Goal: Unclear

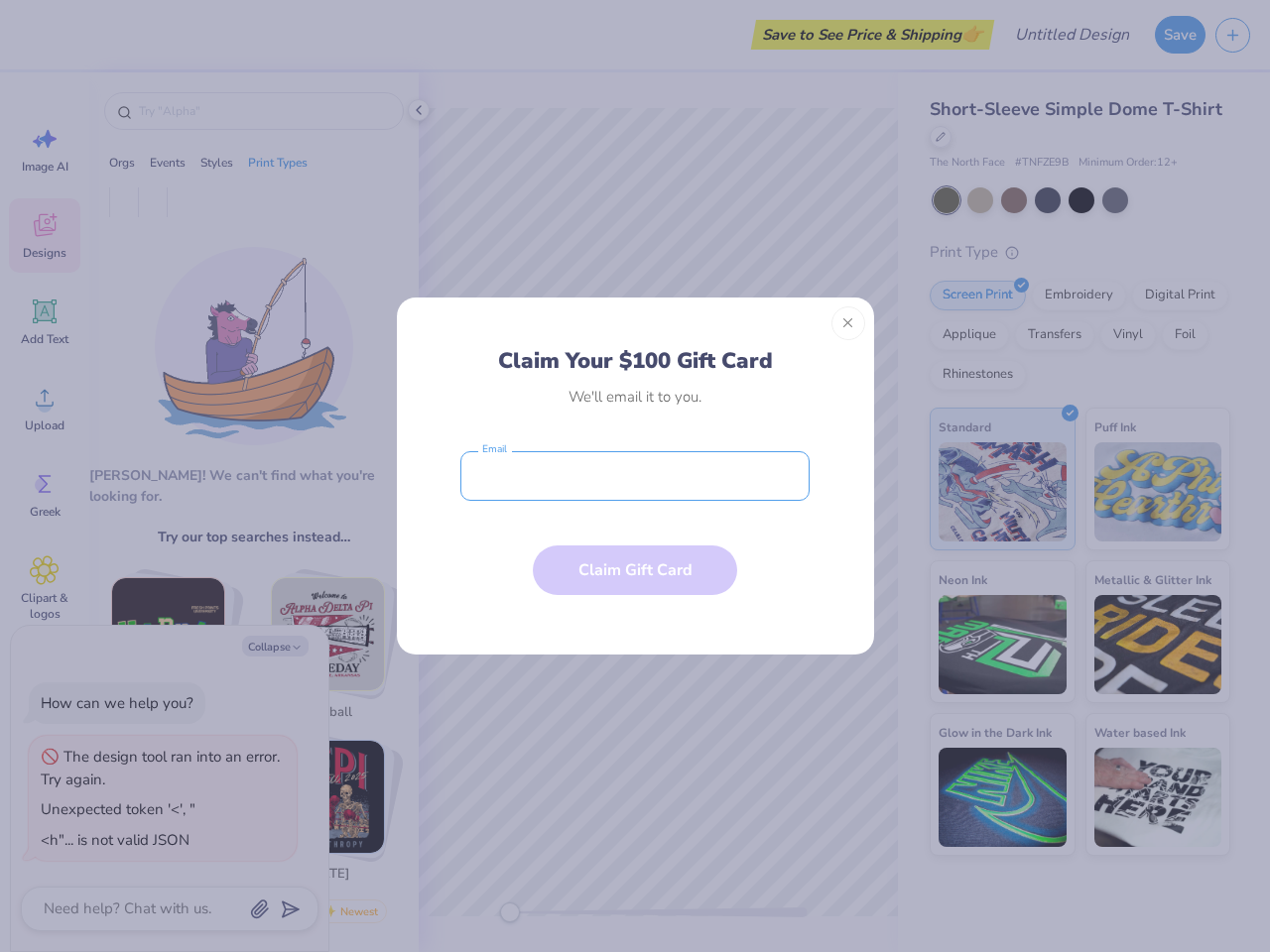
type textarea "x"
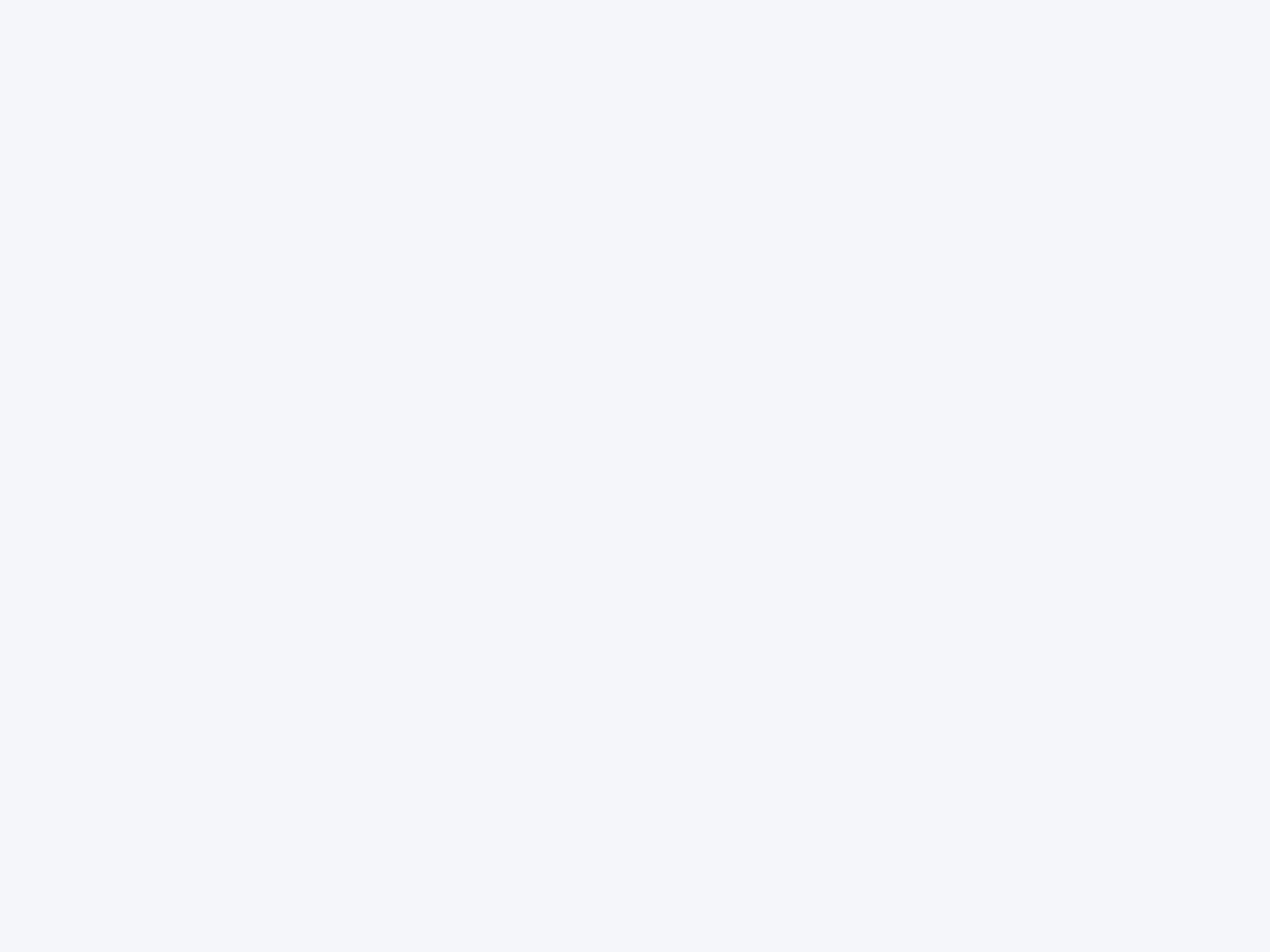
click at [635, 476] on div at bounding box center [635, 476] width 1270 height 952
